Goal: Communication & Community: Connect with others

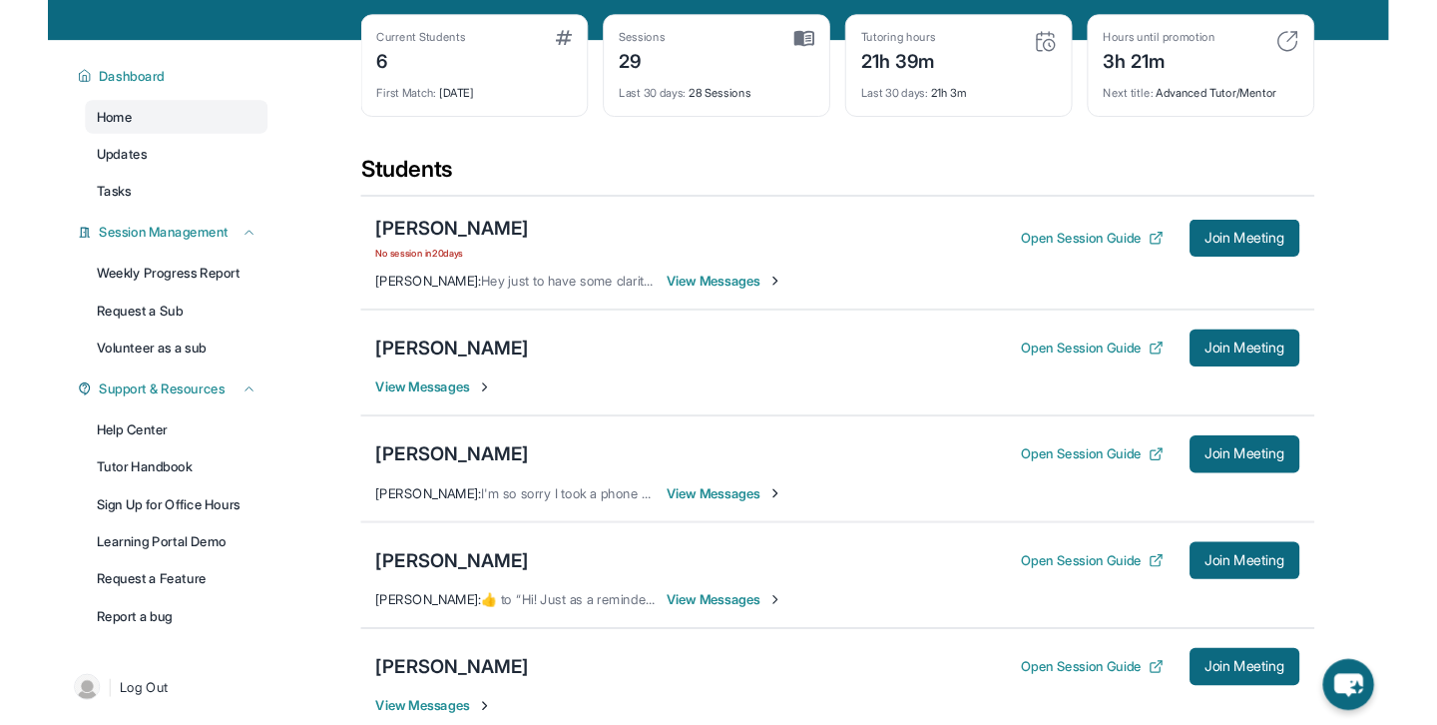
scroll to position [86, 0]
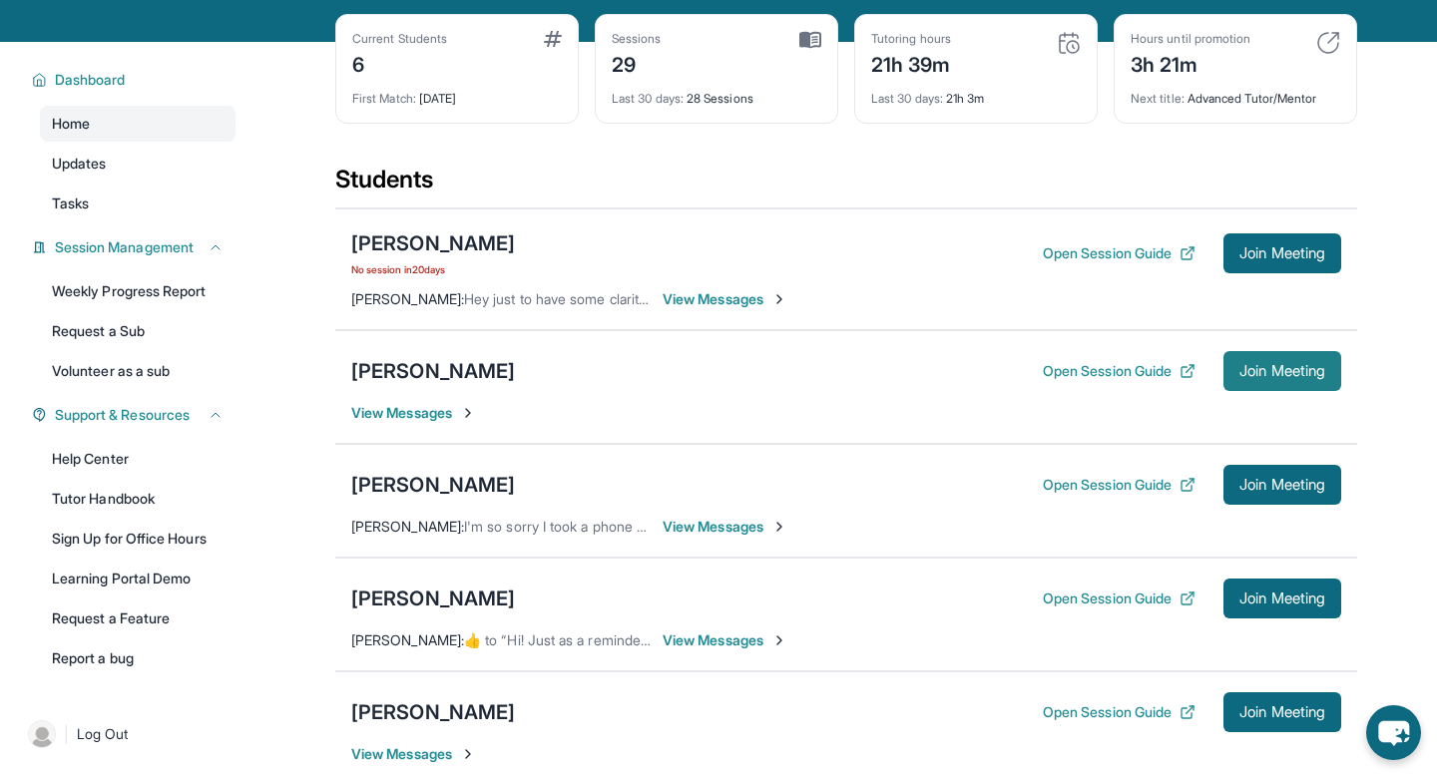
click at [1293, 373] on button "Join Meeting" at bounding box center [1283, 371] width 118 height 40
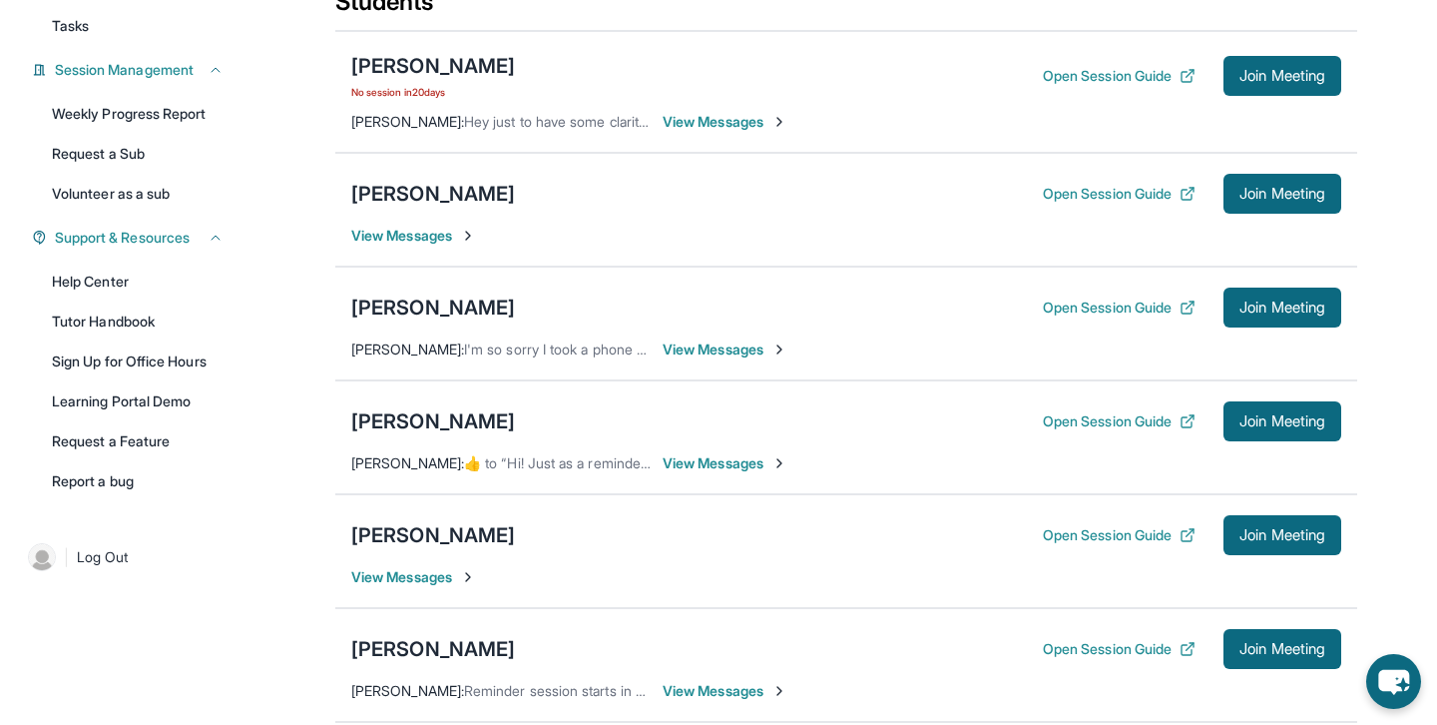
scroll to position [252, 0]
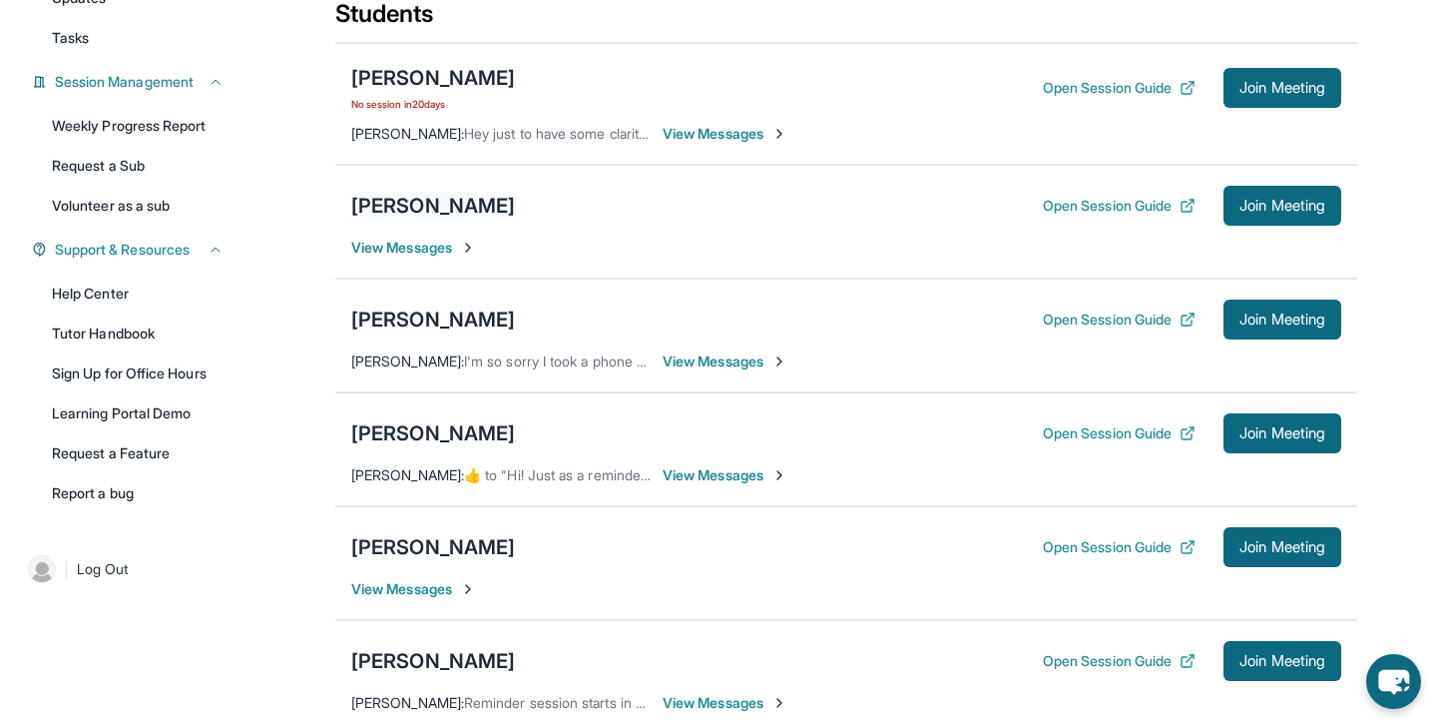
click at [505, 218] on div "[PERSON_NAME]" at bounding box center [433, 206] width 164 height 28
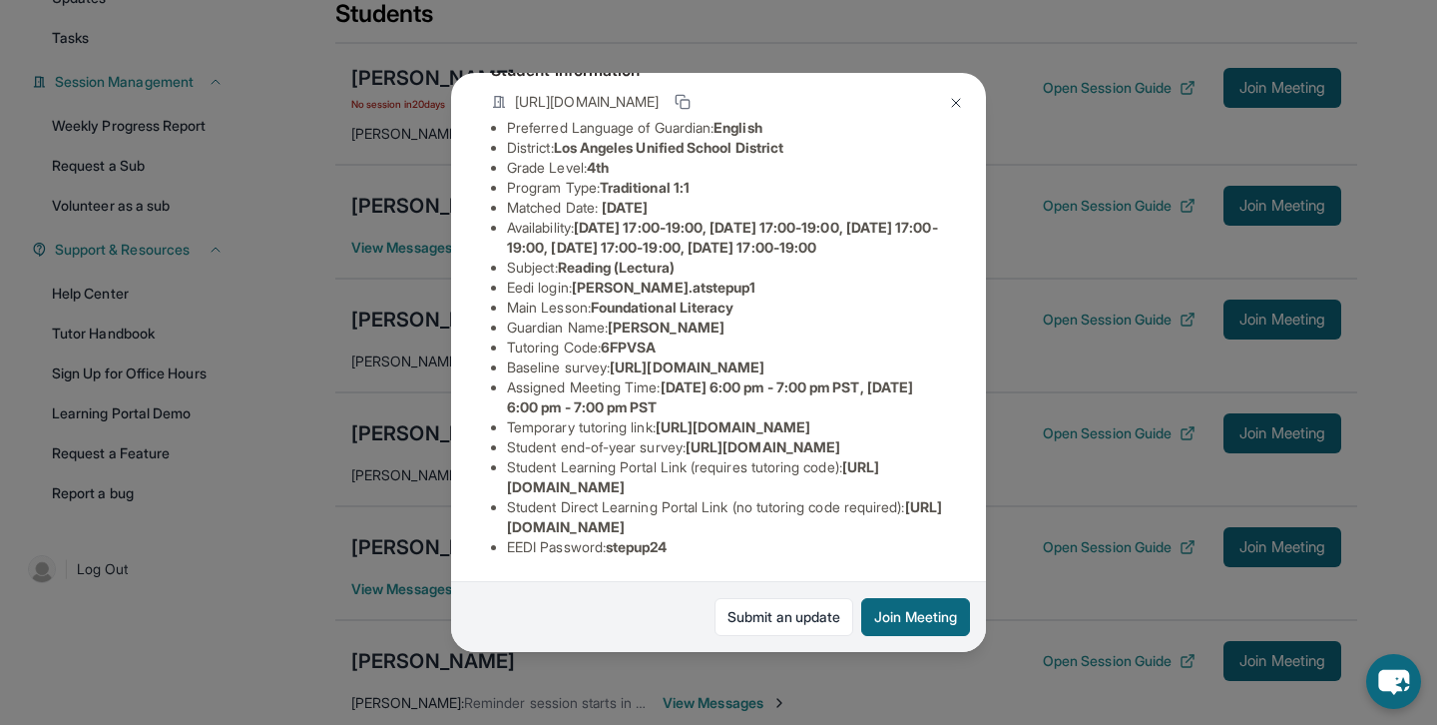
scroll to position [339, 0]
drag, startPoint x: 509, startPoint y: 526, endPoint x: 910, endPoint y: 529, distance: 401.2
click at [910, 529] on span "[URL][DOMAIN_NAME]" at bounding box center [724, 516] width 435 height 37
copy span "[URL][DOMAIN_NAME]"
click at [957, 112] on button at bounding box center [956, 103] width 40 height 40
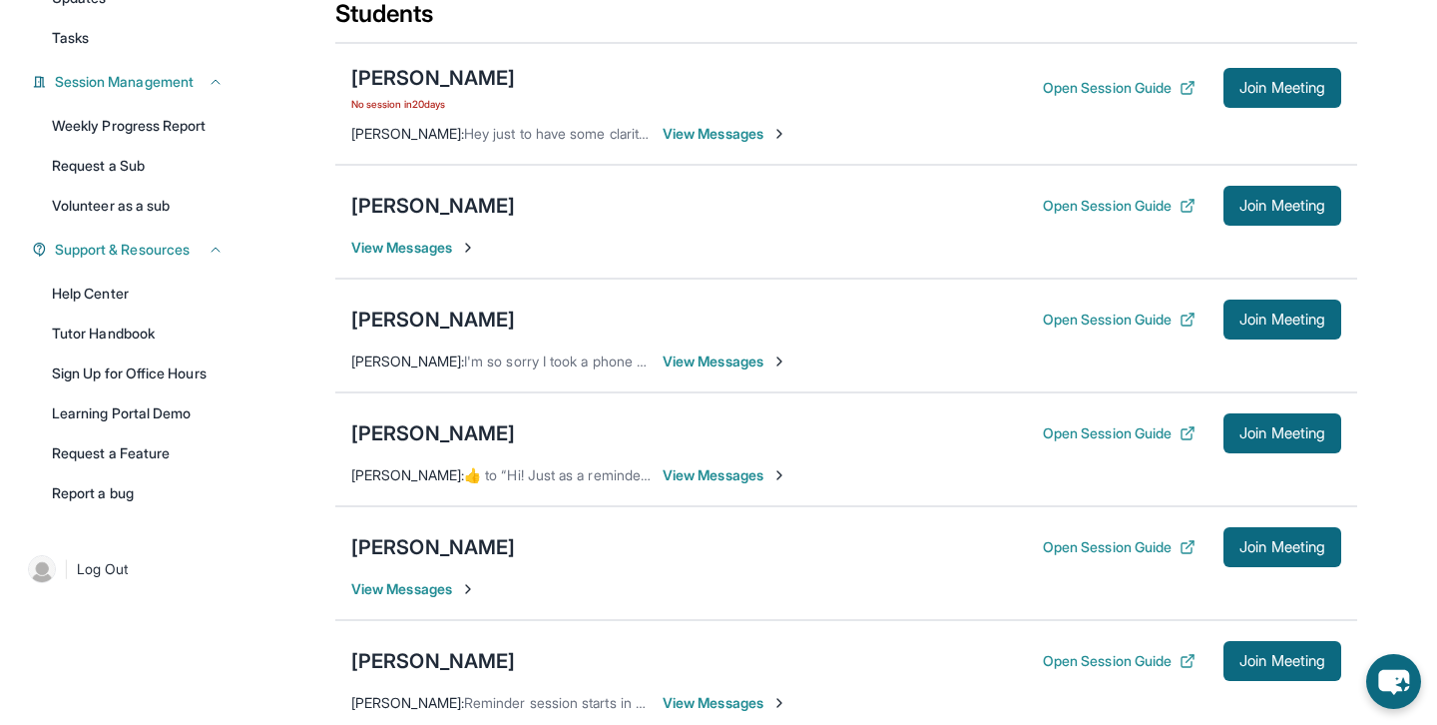
click at [454, 257] on span "View Messages" at bounding box center [413, 248] width 125 height 20
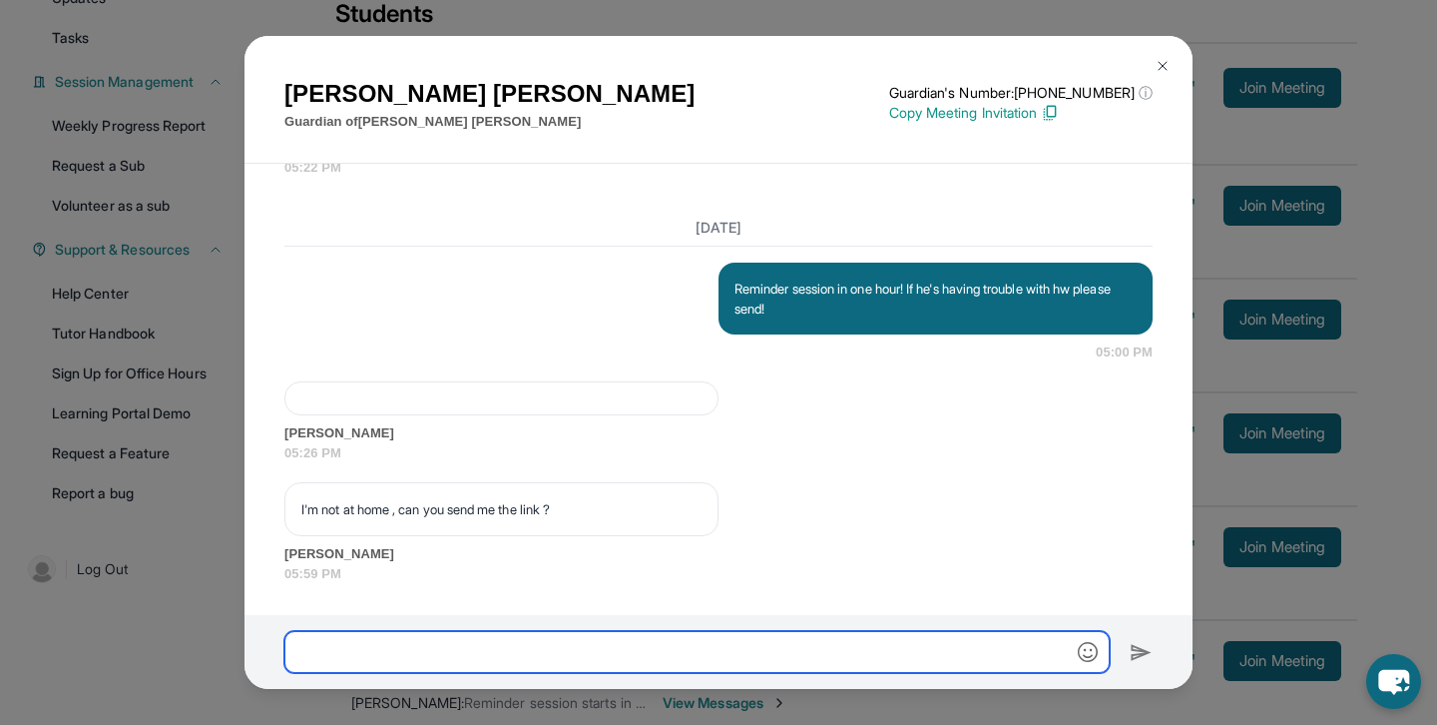
click at [547, 642] on input "text" at bounding box center [696, 652] width 825 height 42
paste input "**********"
type input "**********"
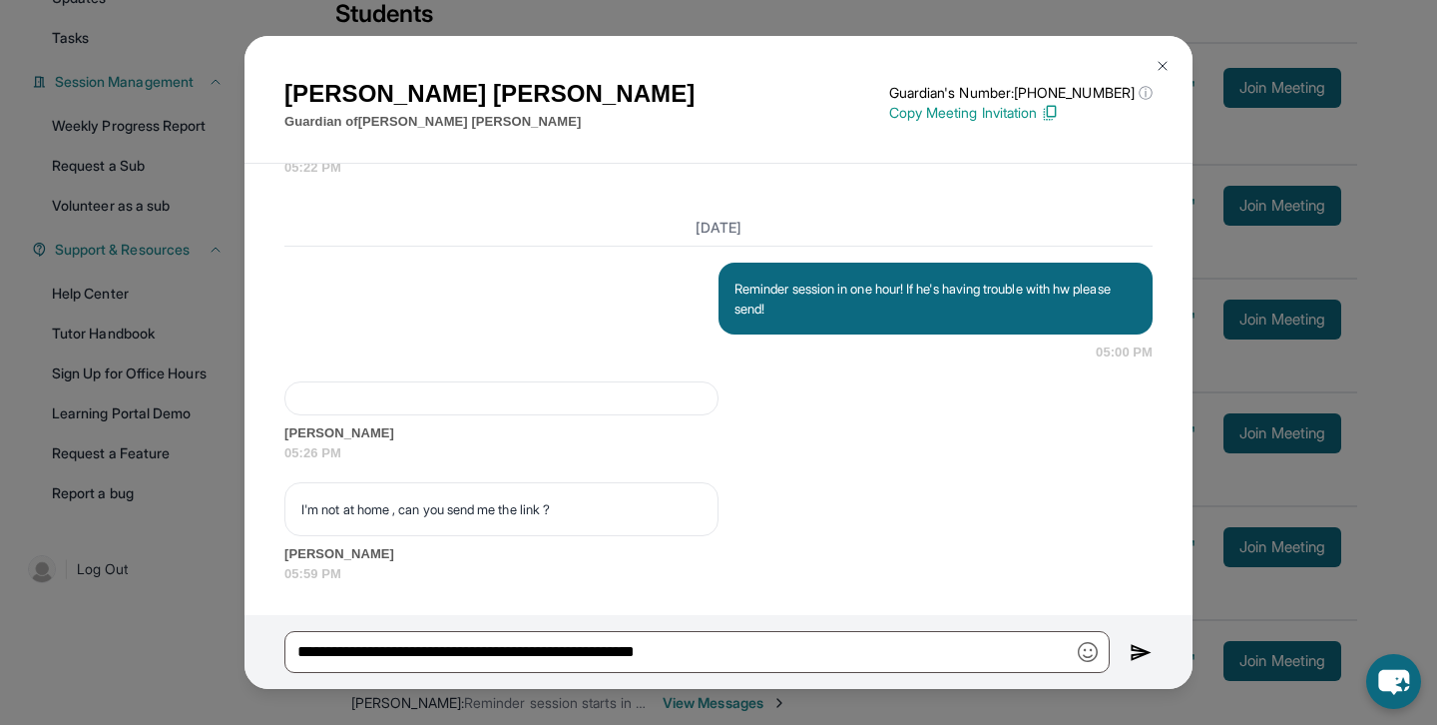
click at [1149, 657] on img at bounding box center [1141, 653] width 23 height 24
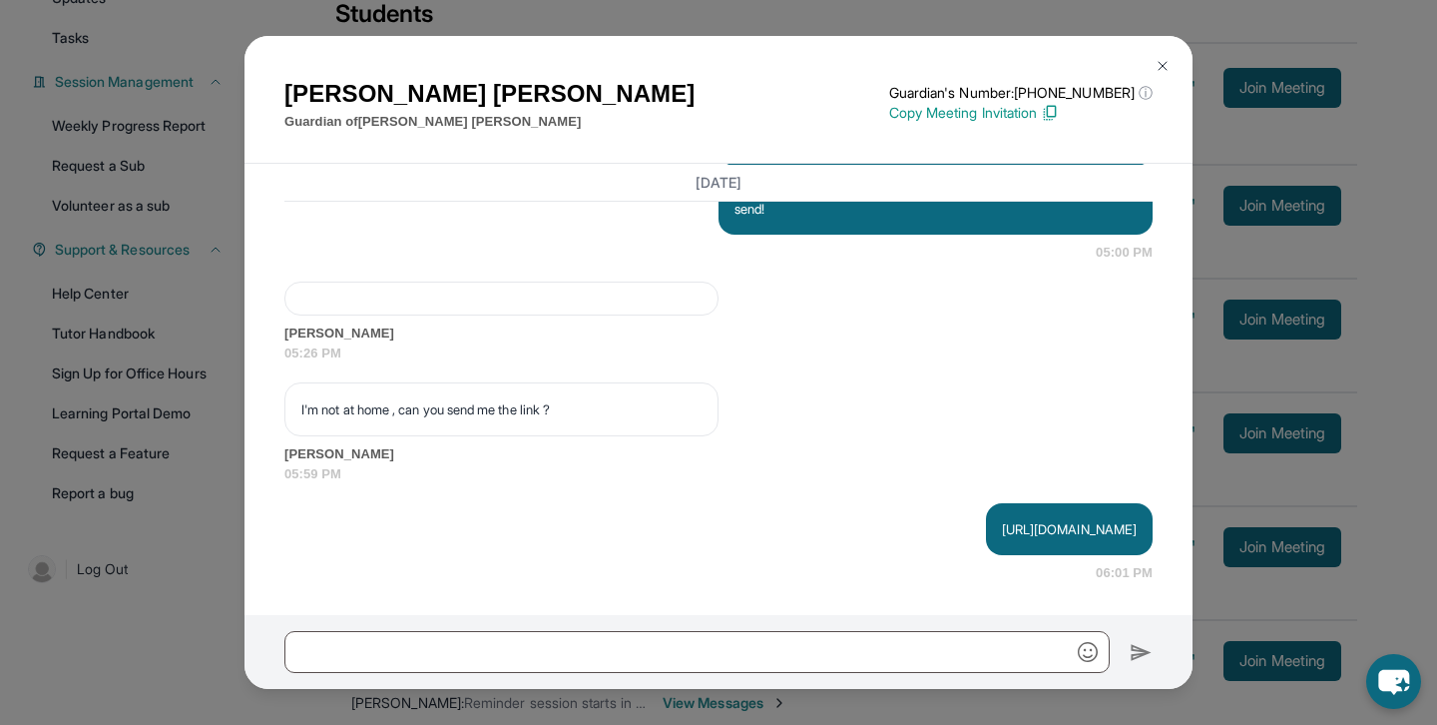
scroll to position [11372, 0]
